Goal: Task Accomplishment & Management: Manage account settings

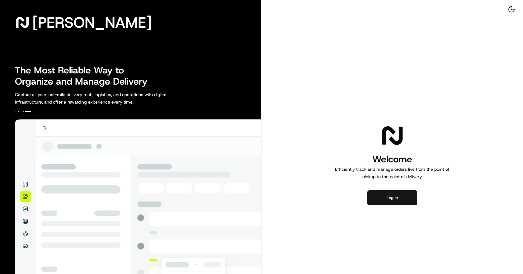
click at [379, 193] on button "Log in" at bounding box center [392, 197] width 50 height 15
